Goal: Book appointment/travel/reservation

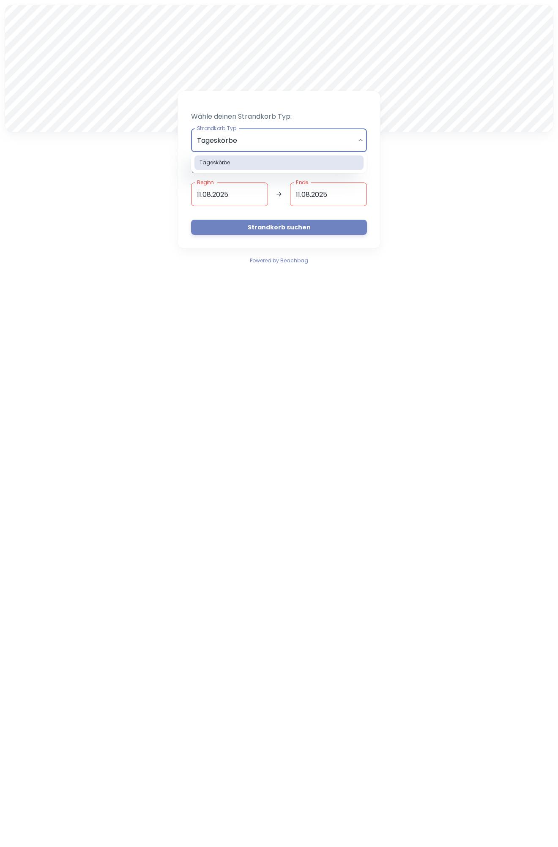
click at [359, 139] on body "A Wähle deinen Strandkorb Typ: Strandkorb Typ Tageskörbe daily Strandkorb Typ W…" at bounding box center [279, 423] width 558 height 847
click at [359, 139] on div at bounding box center [279, 423] width 558 height 847
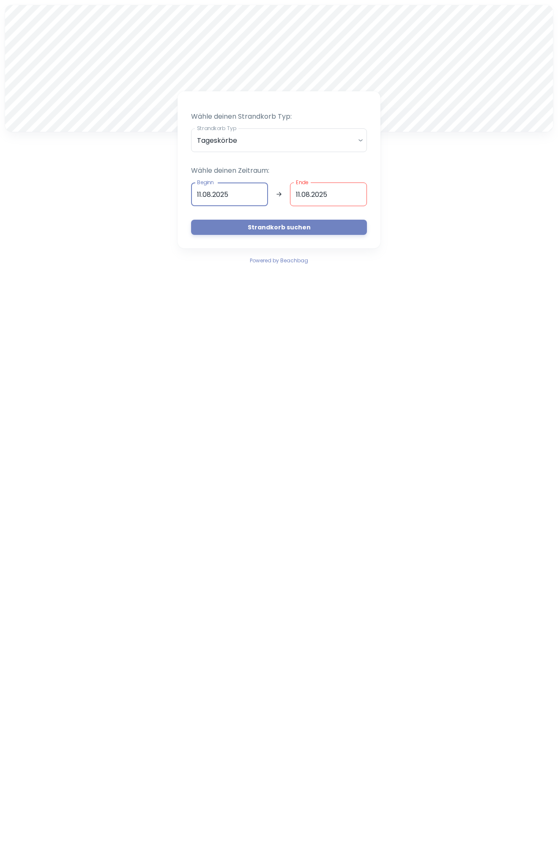
click at [233, 195] on input "[DATE]" at bounding box center [229, 195] width 77 height 24
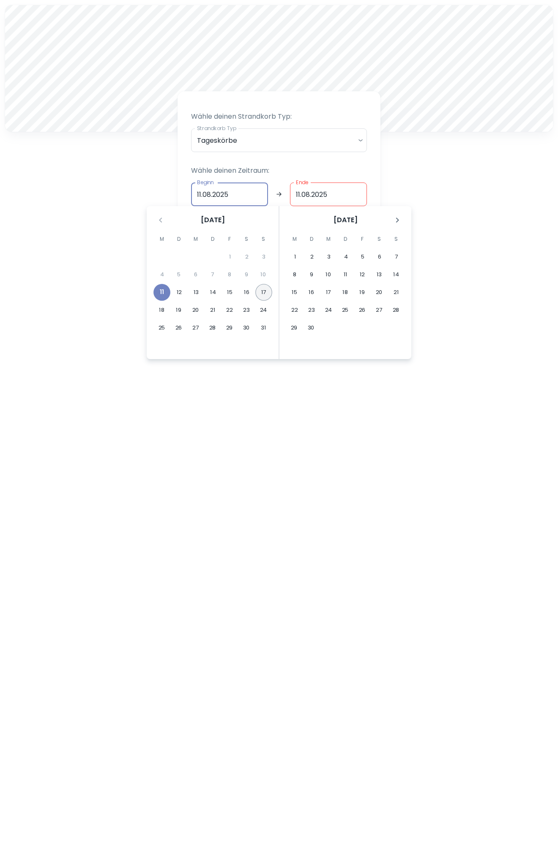
click at [262, 292] on button "17" at bounding box center [263, 292] width 17 height 17
type input "[DATE]"
click at [228, 309] on button "22" at bounding box center [229, 310] width 17 height 17
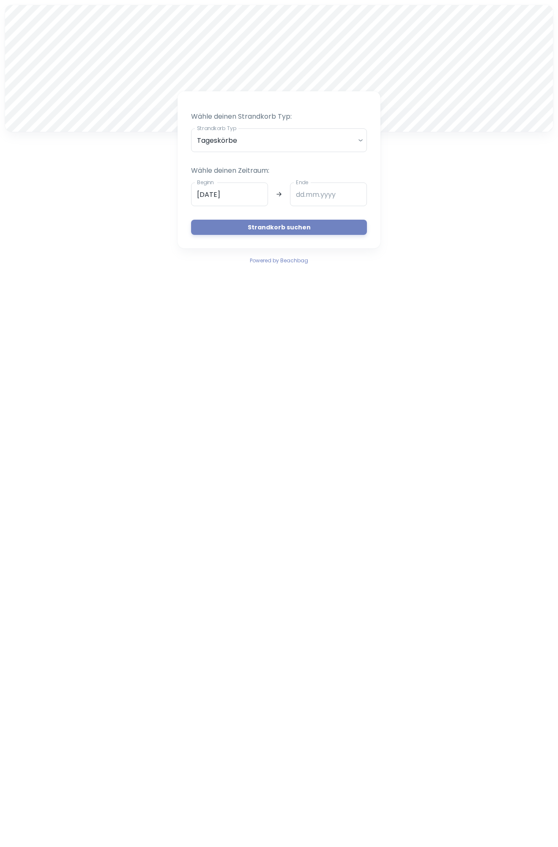
type input "[DATE]"
click at [309, 227] on button "Strandkorb suchen" at bounding box center [279, 227] width 176 height 15
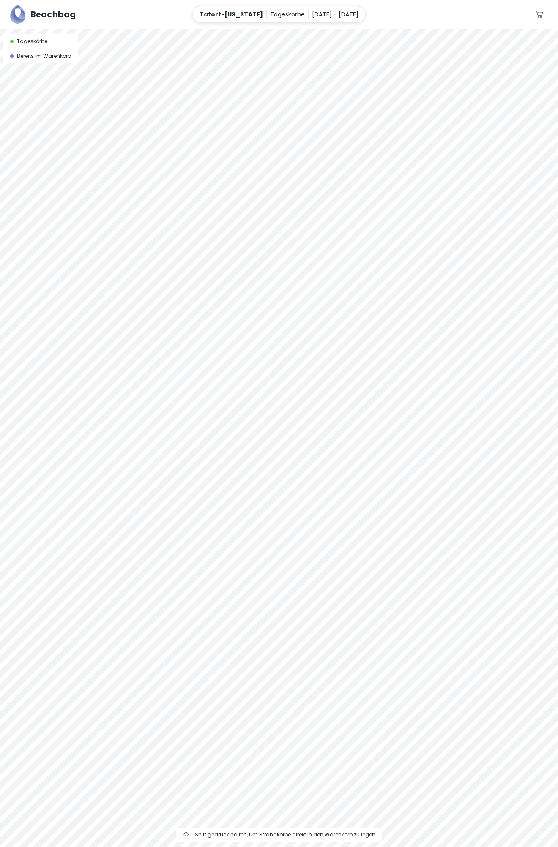
drag, startPoint x: 308, startPoint y: 306, endPoint x: 256, endPoint y: 104, distance: 208.5
click at [256, 104] on div at bounding box center [279, 438] width 558 height 818
